Goal: Transaction & Acquisition: Purchase product/service

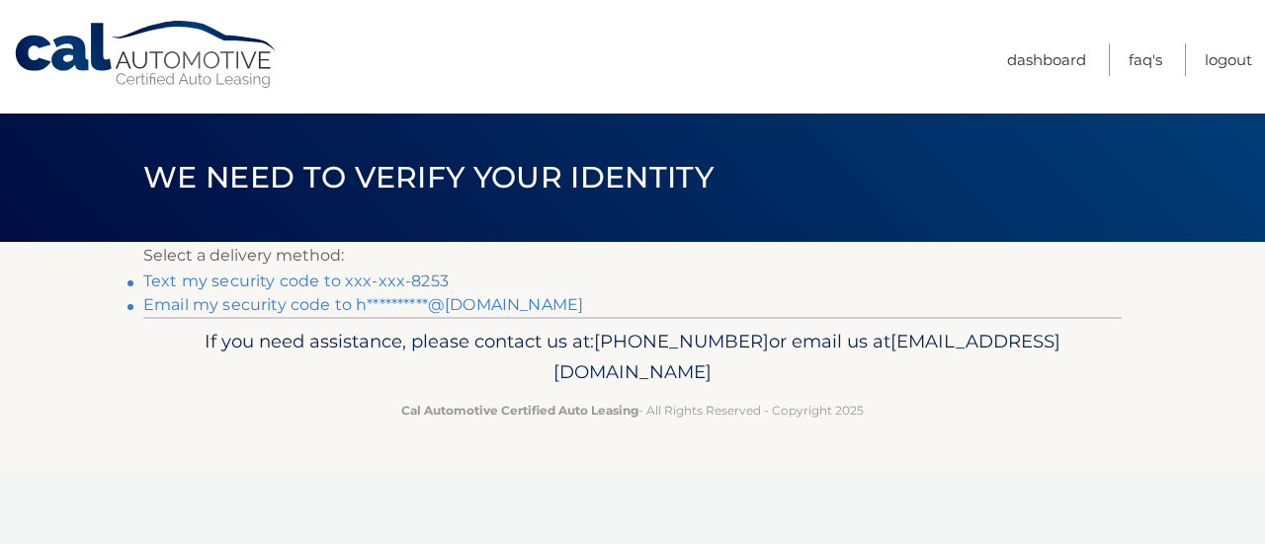
click at [415, 282] on link "Text my security code to xxx-xxx-8253" at bounding box center [295, 281] width 305 height 19
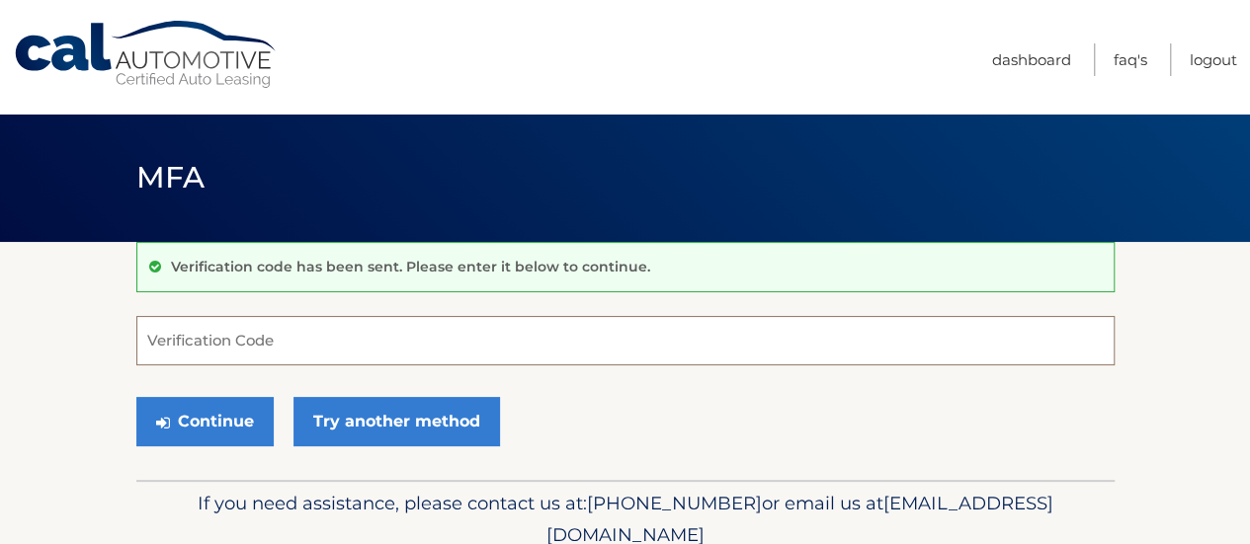
click at [373, 347] on input "Verification Code" at bounding box center [625, 340] width 978 height 49
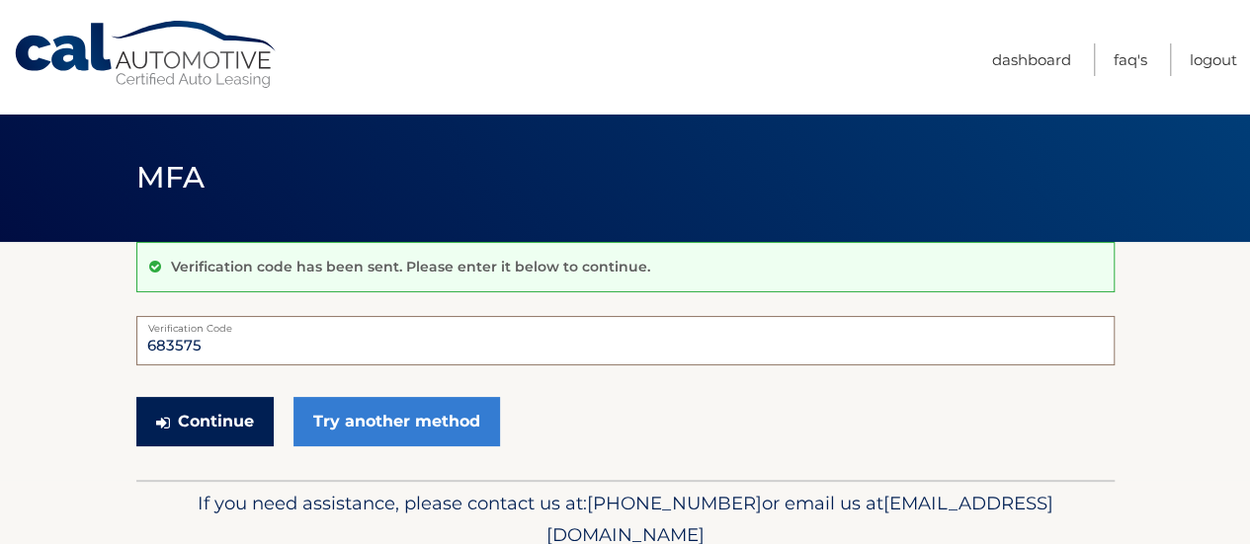
type input "683575"
click at [231, 404] on button "Continue" at bounding box center [204, 421] width 137 height 49
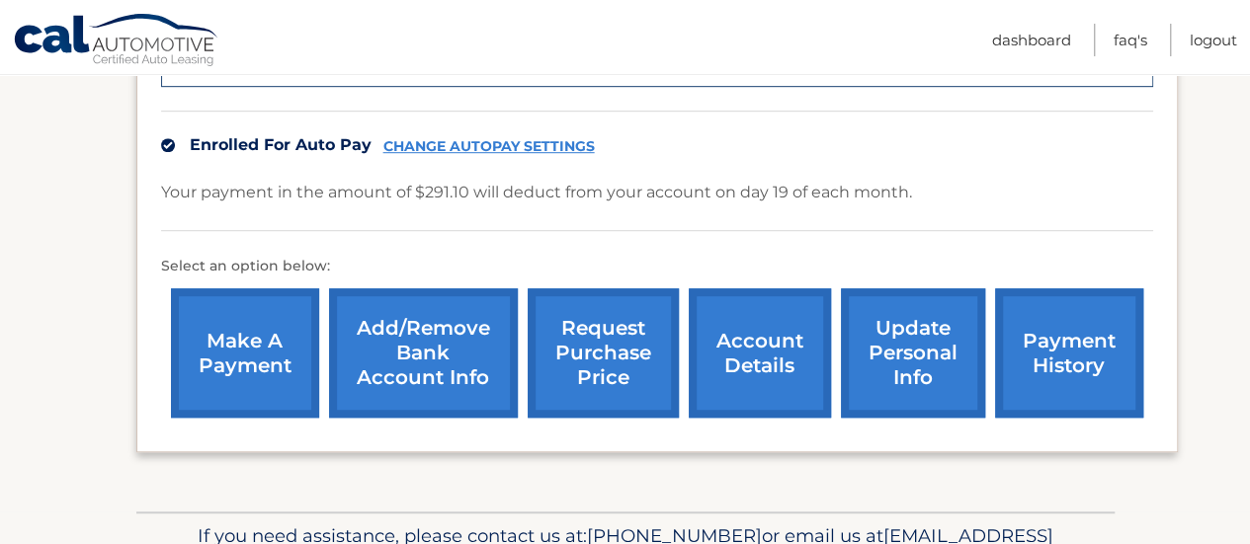
scroll to position [534, 0]
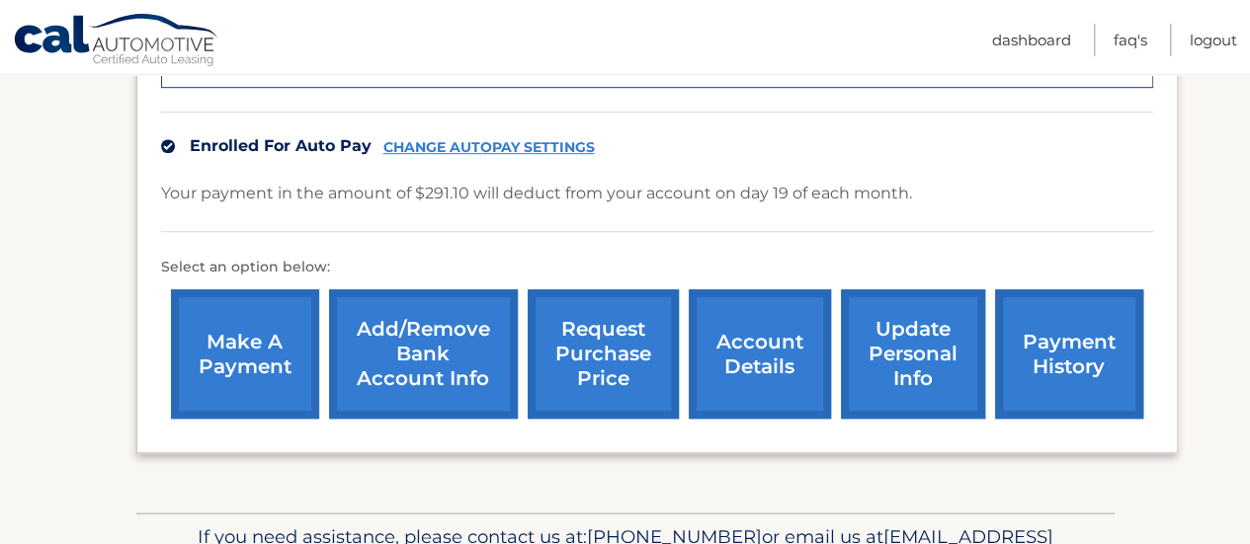
click at [251, 360] on link "make a payment" at bounding box center [245, 354] width 148 height 129
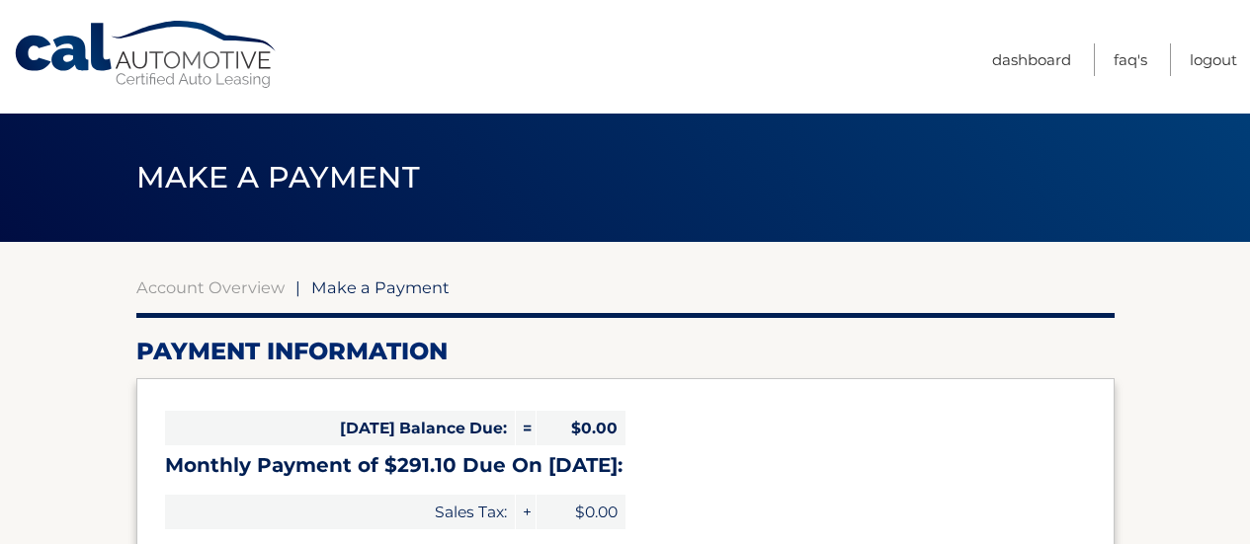
select select "MmQ0ODZhNzgtN2IzOC00MjNlLWI5NWItYTIwMDg3NDRmODdj"
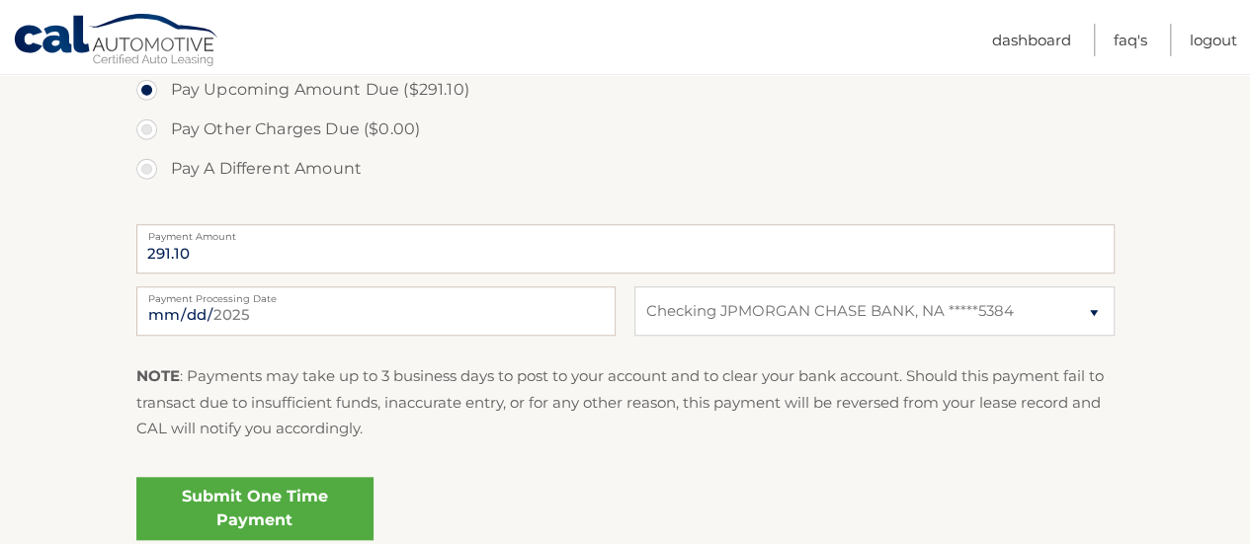
scroll to position [694, 0]
click at [701, 314] on select "Select Bank Account Checking JPMORGAN CHASE BANK, NA *****5384" at bounding box center [873, 310] width 479 height 49
click at [494, 400] on p "NOTE : Payments may take up to 3 business days to post to your account and to c…" at bounding box center [625, 402] width 978 height 78
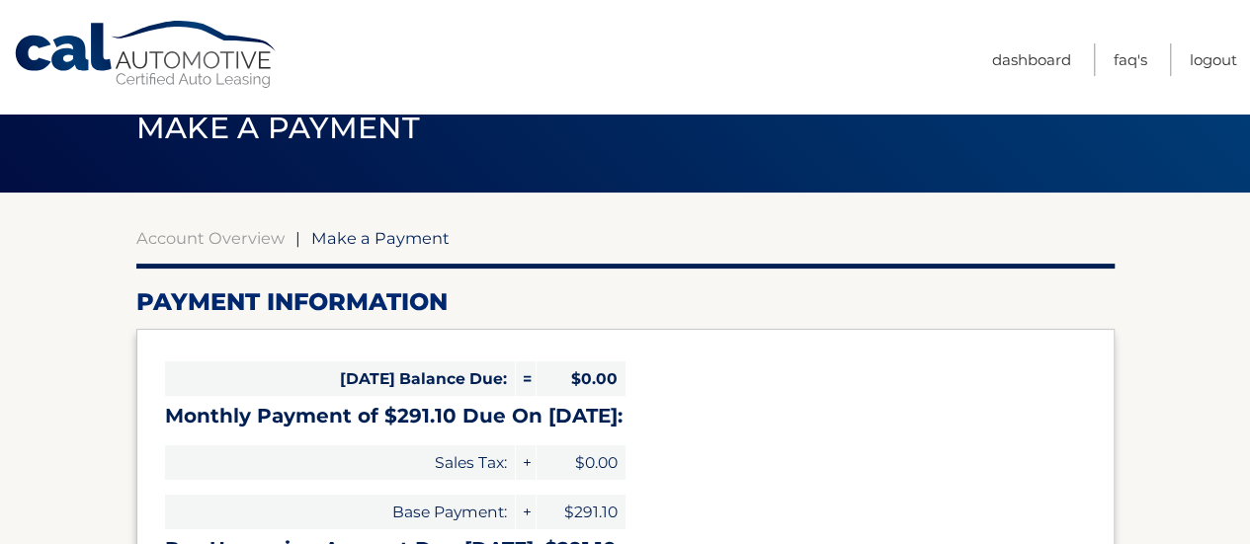
scroll to position [47, 0]
